Goal: Transaction & Acquisition: Purchase product/service

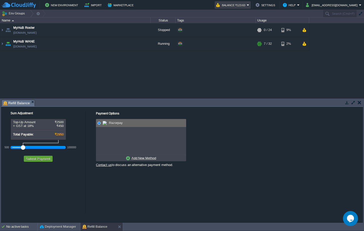
click at [247, 4] on button "Balance ₹123.63" at bounding box center [231, 5] width 31 height 6
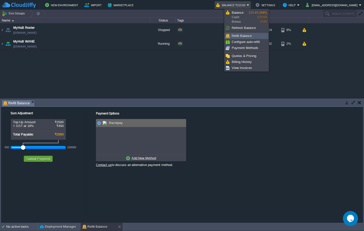
click at [248, 34] on link "Refill Balance" at bounding box center [246, 36] width 43 height 6
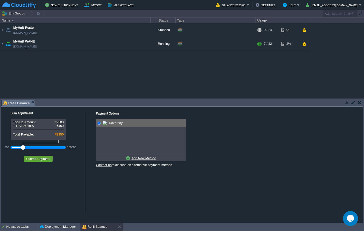
click at [99, 123] on input "radio" at bounding box center [98, 123] width 3 height 3
click at [44, 159] on button "Submit Payment" at bounding box center [38, 159] width 27 height 5
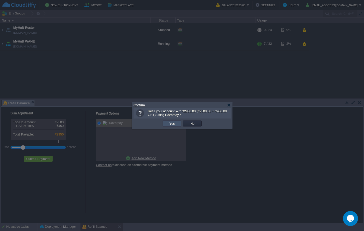
click at [174, 126] on button "Yes" at bounding box center [172, 123] width 9 height 5
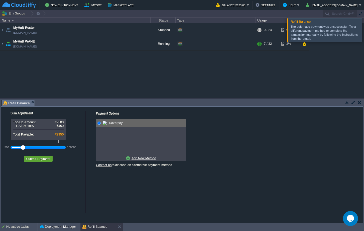
click at [128, 122] on div "Razorpay" at bounding box center [144, 123] width 84 height 8
click at [112, 124] on span "Razorpay" at bounding box center [115, 123] width 15 height 4
click at [141, 160] on u "Add New Method" at bounding box center [144, 159] width 25 height 4
radio input "true"
click at [123, 122] on span "Credit/Debit/Netbanking via RazorPay" at bounding box center [138, 123] width 56 height 4
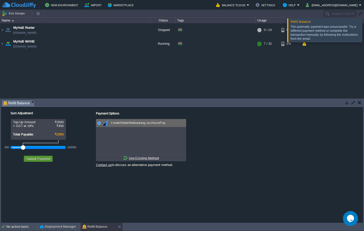
click at [49, 157] on td "Submit Payment" at bounding box center [38, 159] width 29 height 6
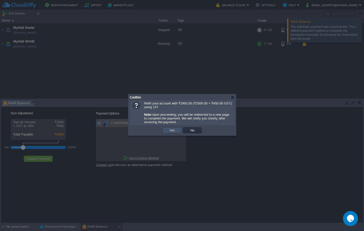
click at [173, 133] on button "Yes" at bounding box center [172, 130] width 9 height 5
